Goal: Information Seeking & Learning: Learn about a topic

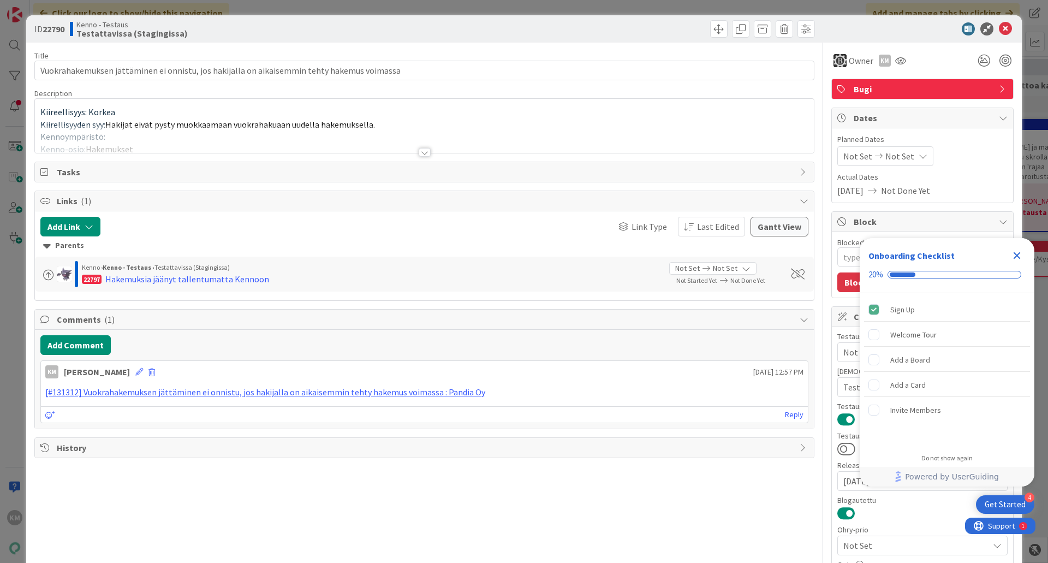
type textarea "x"
click at [169, 388] on link "[#131312] Vuokrahakemuksen jättäminen ei onnistu, jos hakijalla on aikaisemmin …" at bounding box center [265, 391] width 440 height 11
click at [1018, 256] on icon "Close Checklist" at bounding box center [1017, 255] width 7 height 7
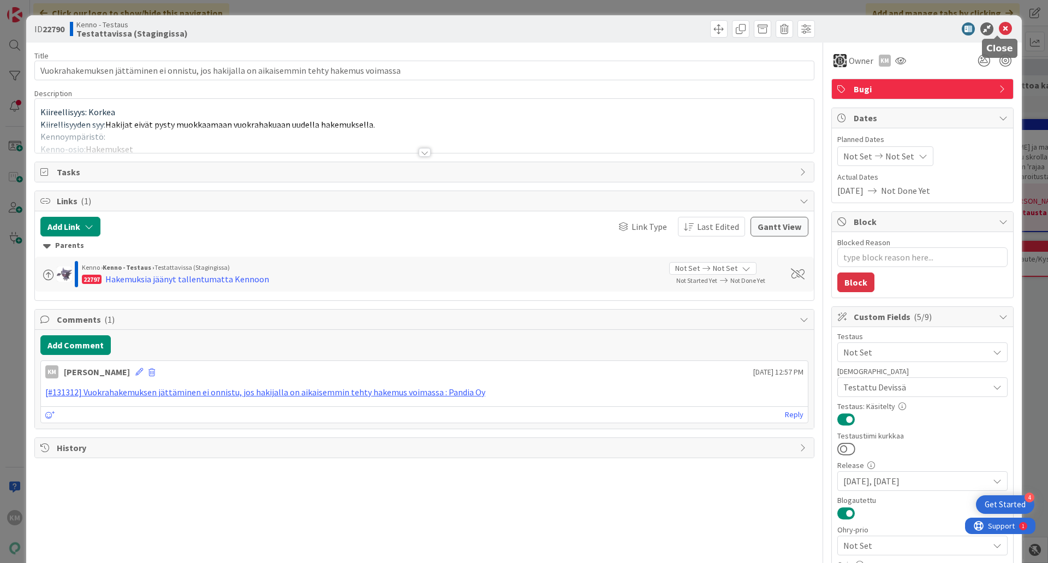
click at [999, 29] on icon at bounding box center [1005, 28] width 13 height 13
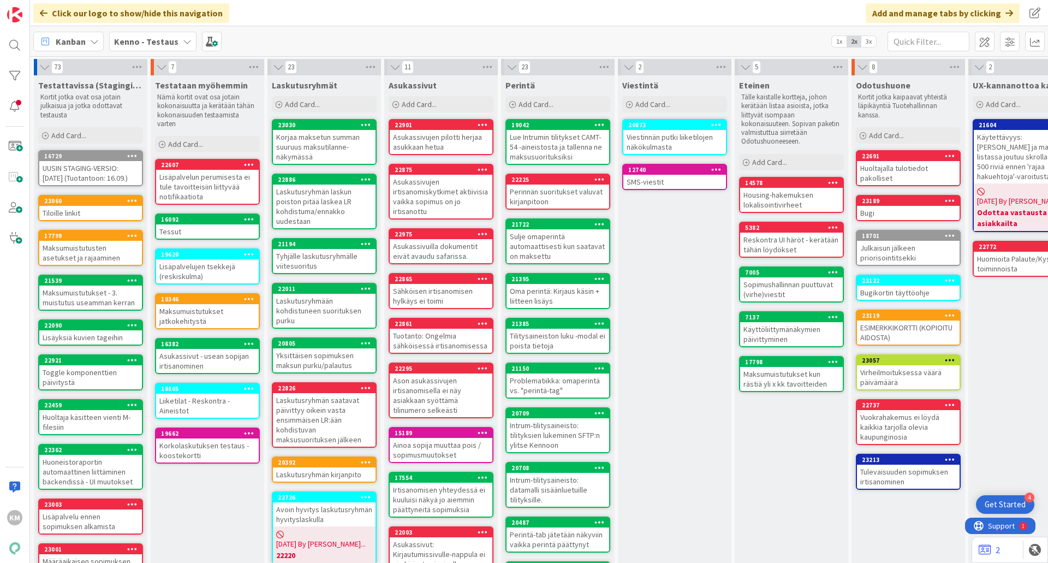
click at [146, 38] on b "Kenno - Testaus" at bounding box center [146, 41] width 64 height 11
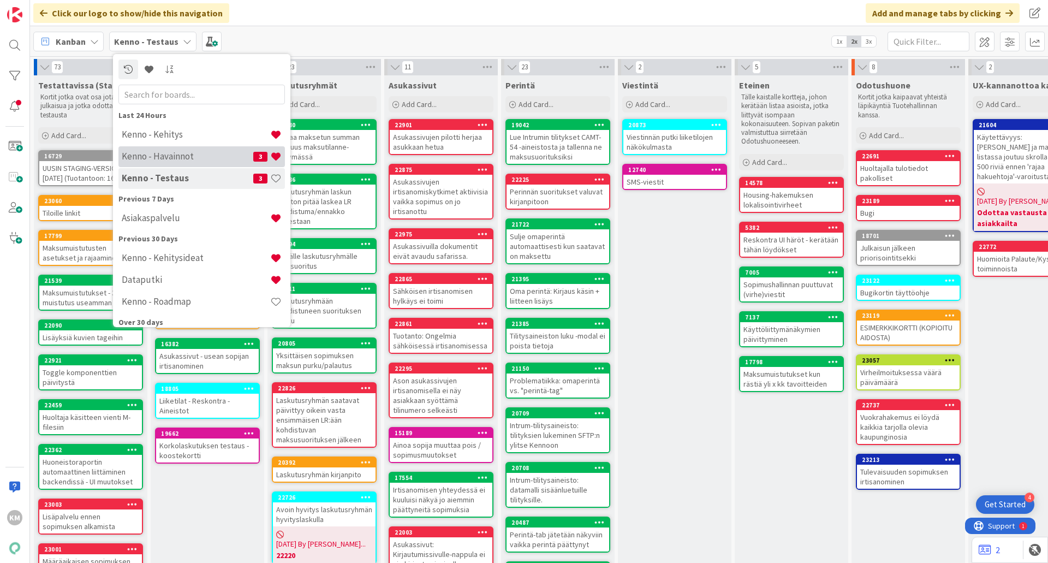
click at [151, 152] on h4 "Kenno - Havainnot" at bounding box center [188, 156] width 132 height 11
